Goal: Navigation & Orientation: Find specific page/section

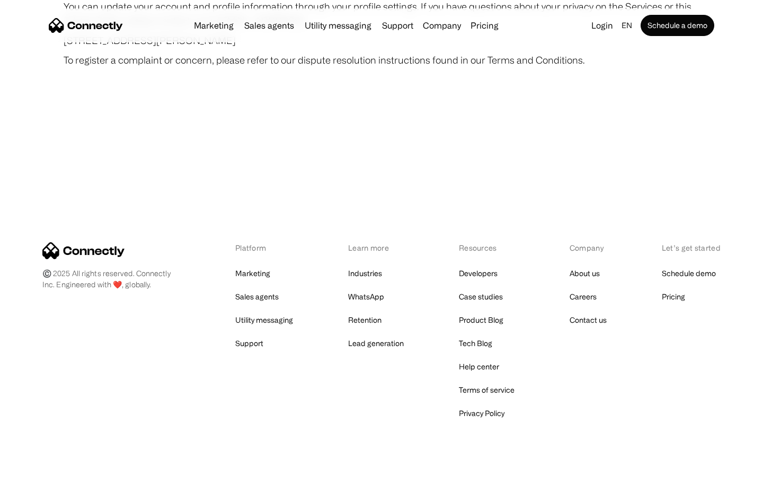
scroll to position [6166, 0]
